Goal: Task Accomplishment & Management: Manage account settings

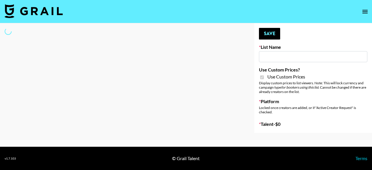
type input "Ladder ([DATE])"
checkbox input "true"
select select "Brand"
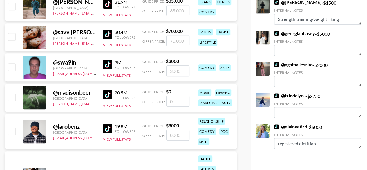
scroll to position [174, 0]
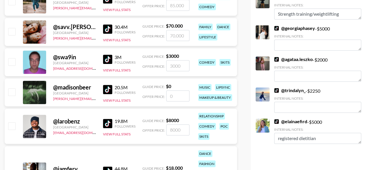
click at [297, 121] on link "@ elainaefird" at bounding box center [290, 121] width 33 height 6
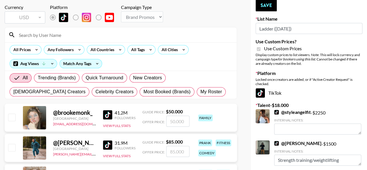
scroll to position [0, 0]
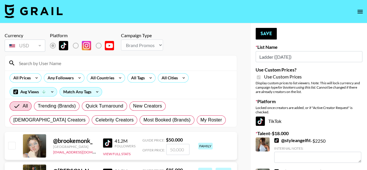
click at [87, 64] on input at bounding box center [124, 62] width 218 height 9
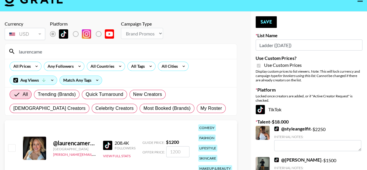
scroll to position [29, 0]
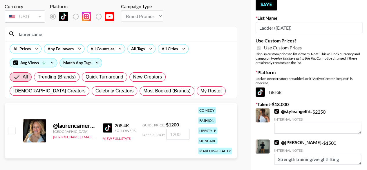
type input "laurencame"
click at [178, 135] on input "number" at bounding box center [177, 134] width 23 height 11
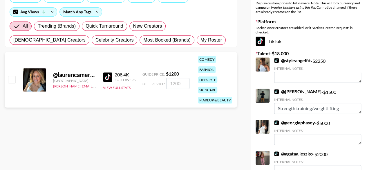
scroll to position [87, 0]
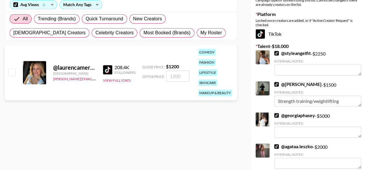
click at [175, 77] on input "number" at bounding box center [177, 76] width 23 height 11
checkbox input "true"
type input "2000"
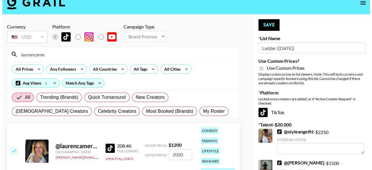
scroll to position [0, 0]
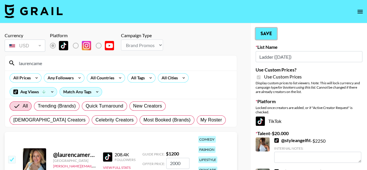
click at [269, 36] on button "Save" at bounding box center [266, 34] width 21 height 12
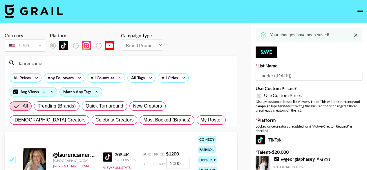
click at [44, 10] on img at bounding box center [34, 11] width 58 height 14
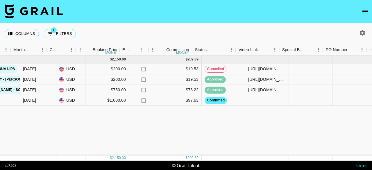
scroll to position [0, 323]
